Goal: Task Accomplishment & Management: Use online tool/utility

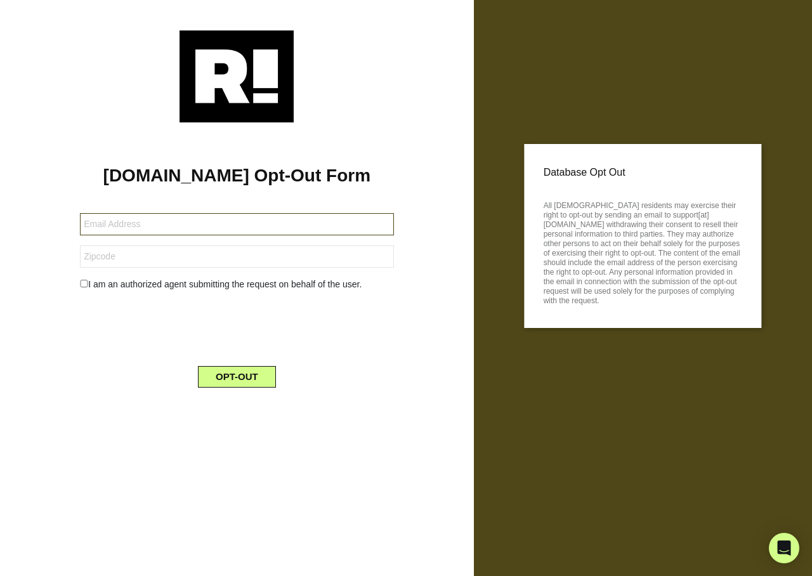
type input "[EMAIL_ADDRESS][DOMAIN_NAME]"
type input "46122"
type input "[EMAIL_ADDRESS][DOMAIN_NAME]"
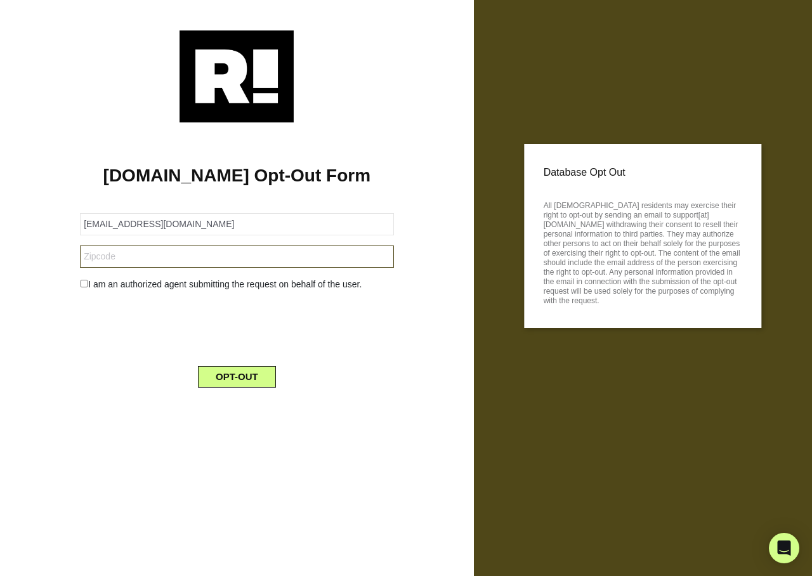
type input "32792"
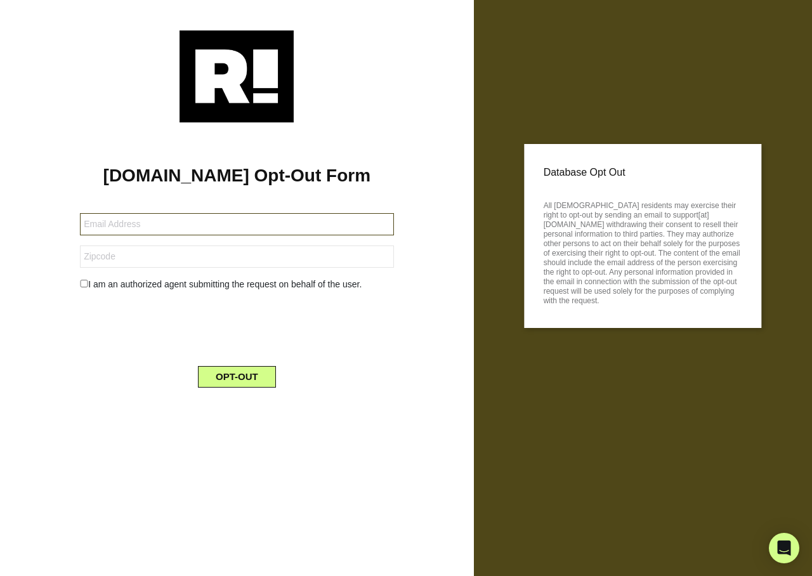
type input "[EMAIL_ADDRESS][DOMAIN_NAME]"
type input "33170"
type input "[EMAIL_ADDRESS][DOMAIN_NAME]"
type input "94559"
